Goal: Use online tool/utility: Utilize a website feature to perform a specific function

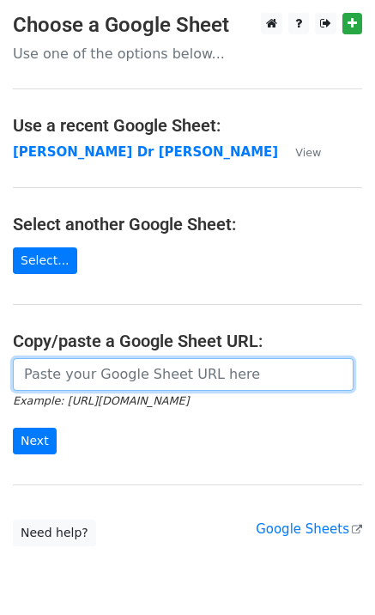
click at [42, 376] on input "url" at bounding box center [183, 374] width 341 height 33
paste input "https://docs.google.com/spreadsheets/d/1G-r2LDR-PUes-LJWUgQRrYRQSRffQtQs65W9tlb…"
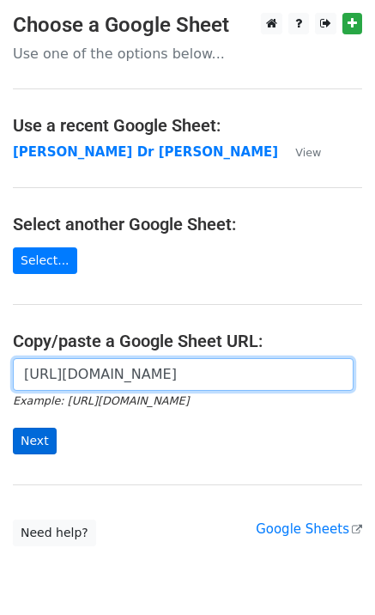
scroll to position [0, 494]
type input "https://docs.google.com/spreadsheets/d/1G-r2LDR-PUes-LJWUgQRrYRQSRffQtQs65W9tlb…"
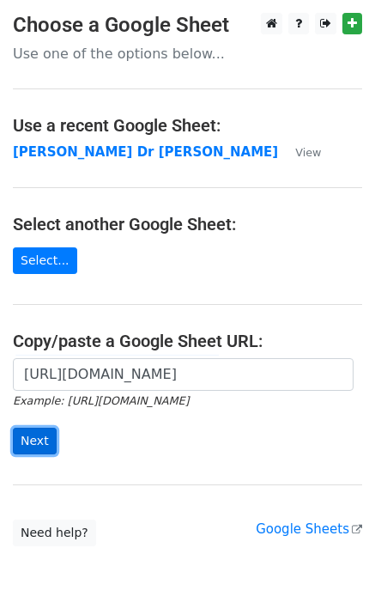
scroll to position [0, 0]
click at [39, 442] on input "Next" at bounding box center [35, 441] width 44 height 27
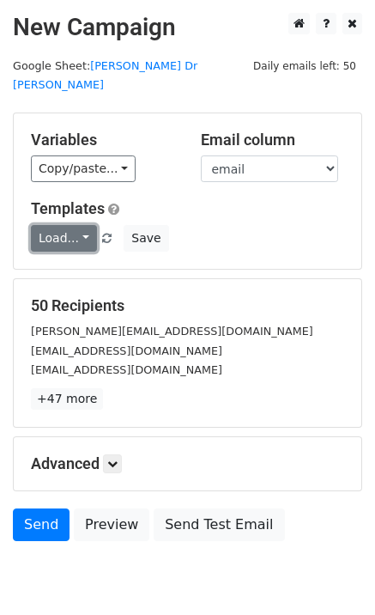
click at [82, 225] on link "Load..." at bounding box center [64, 238] width 66 height 27
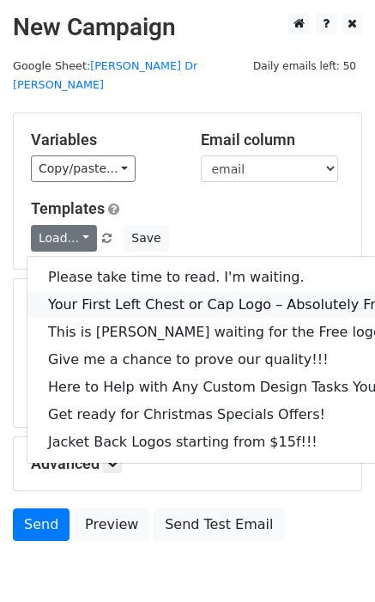
click at [99, 291] on link "Your First Left Chest or Cap Logo – Absolutely Free" at bounding box center [232, 304] width 410 height 27
